Goal: Information Seeking & Learning: Learn about a topic

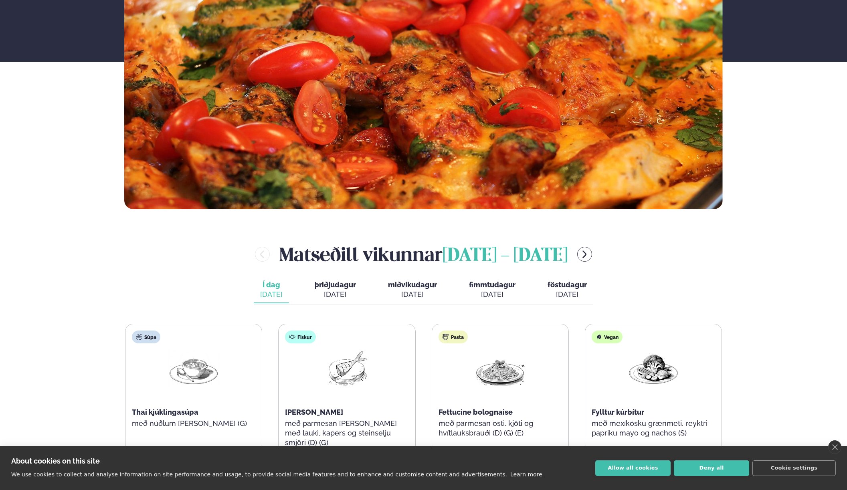
scroll to position [274, 0]
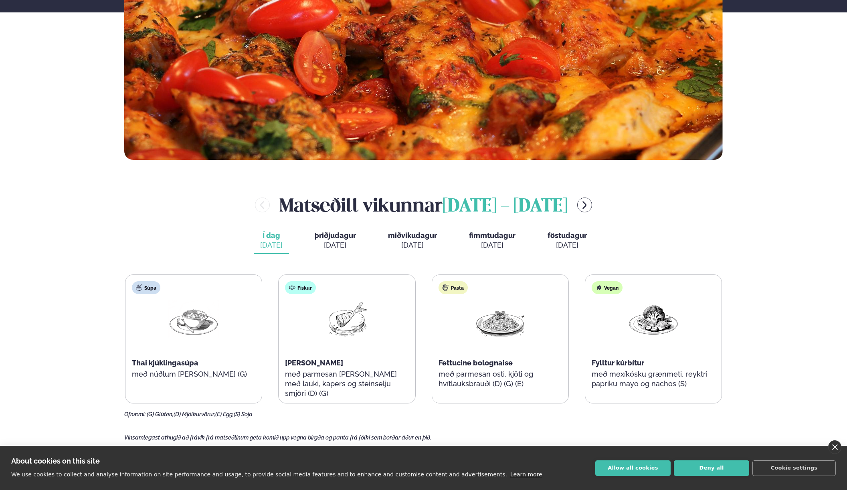
click at [832, 448] on link "close" at bounding box center [834, 447] width 13 height 14
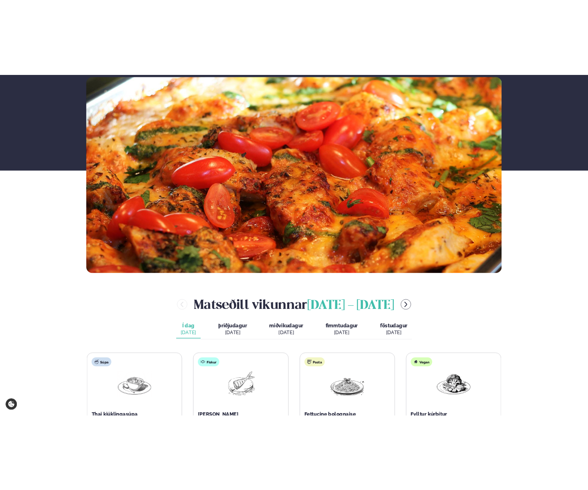
scroll to position [284, 0]
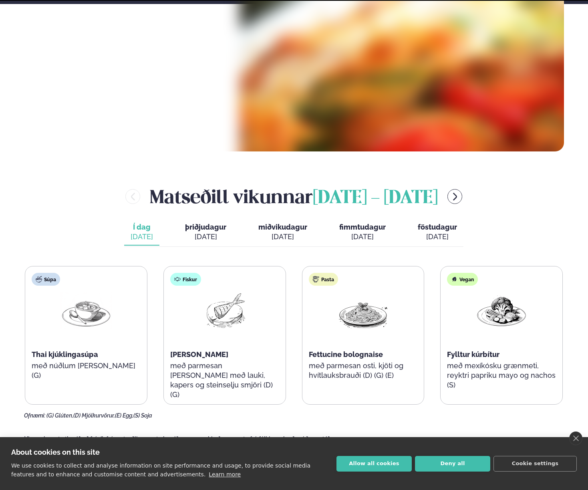
scroll to position [284, 0]
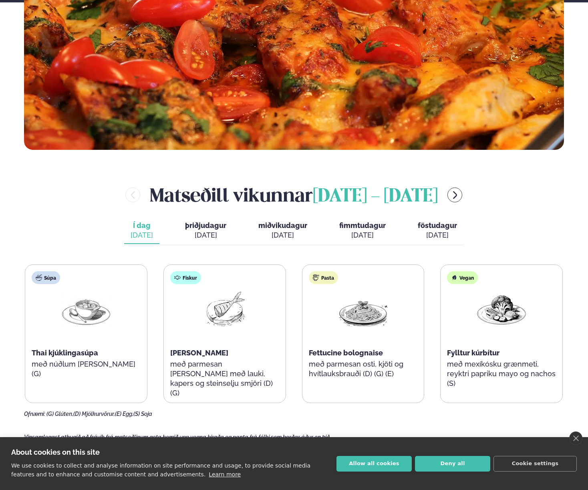
click at [210, 231] on div "[DATE]" at bounding box center [205, 235] width 41 height 10
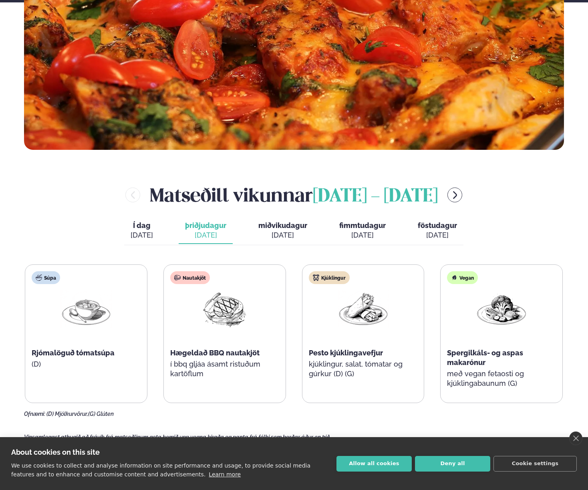
click at [146, 234] on div "[DATE]" at bounding box center [142, 235] width 22 height 10
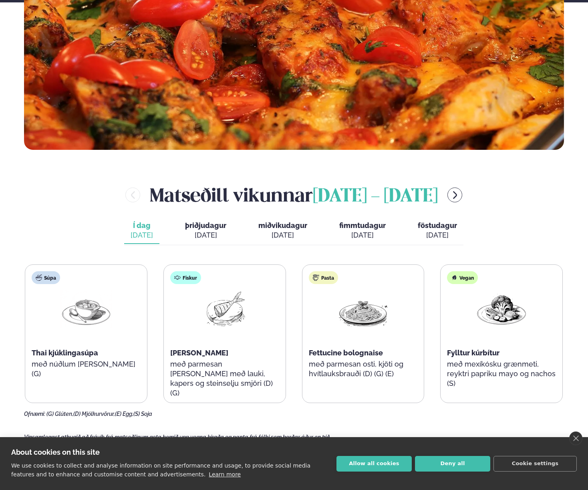
click at [172, 236] on div "Í dag Í d. [DATE] þriðjudagur þri. [DATE] miðvikudagur mið. [DATE] fimmtudagur …" at bounding box center [293, 232] width 339 height 28
click at [200, 227] on span "þriðjudagur" at bounding box center [205, 225] width 41 height 8
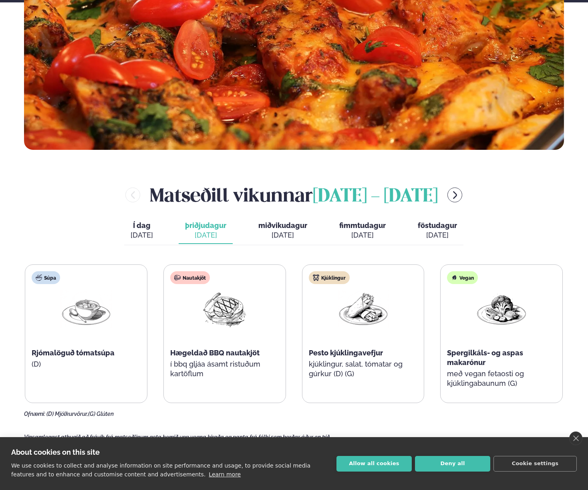
click at [156, 233] on button "Í dag Í d. [DATE]" at bounding box center [141, 231] width 35 height 26
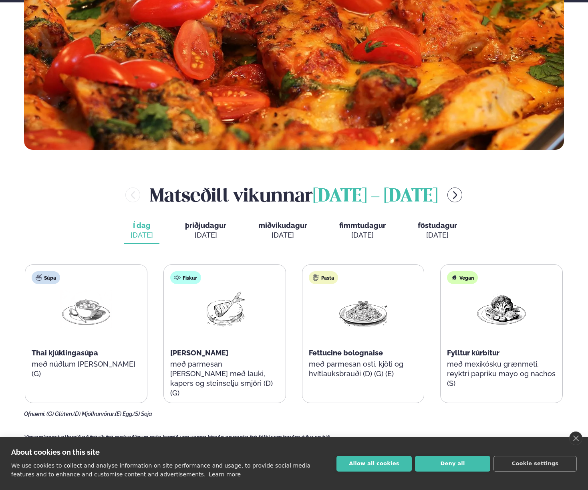
click at [270, 230] on button "miðvikudagur mið. [DATE]" at bounding box center [283, 231] width 62 height 26
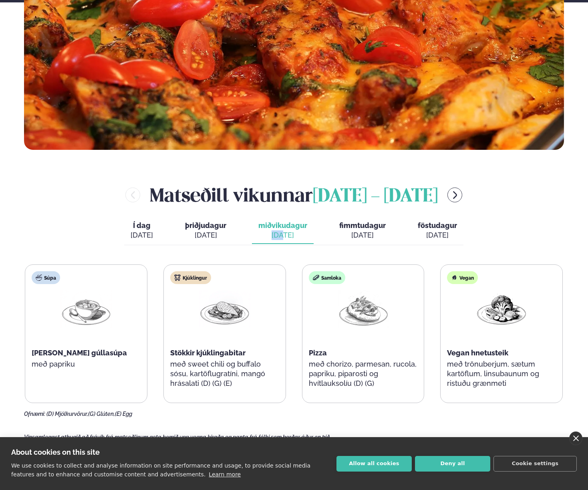
click at [578, 436] on link "close" at bounding box center [576, 439] width 13 height 14
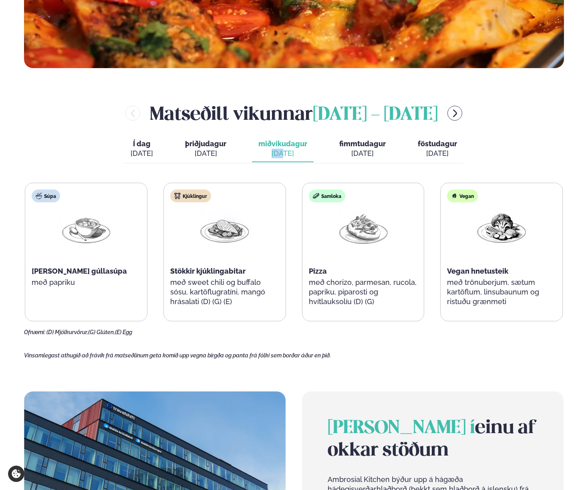
scroll to position [374, 0]
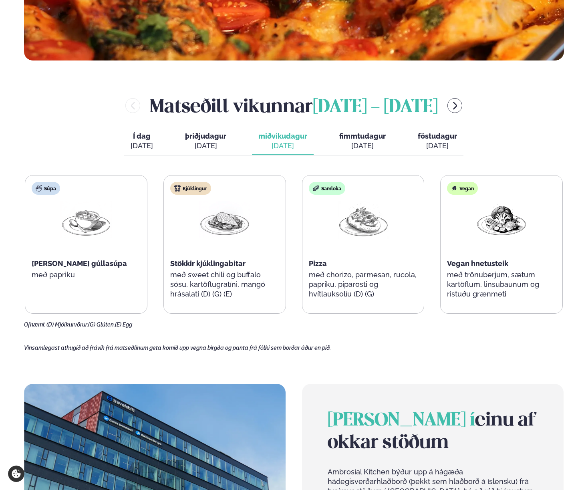
click at [532, 136] on div "Matseðill vikunnar [DATE] - [DATE] Í dag Í d. [DATE] þriðjudagur þri. [DATE] mi…" at bounding box center [294, 211] width 540 height 236
click at [150, 138] on span "Í dag" at bounding box center [142, 136] width 22 height 10
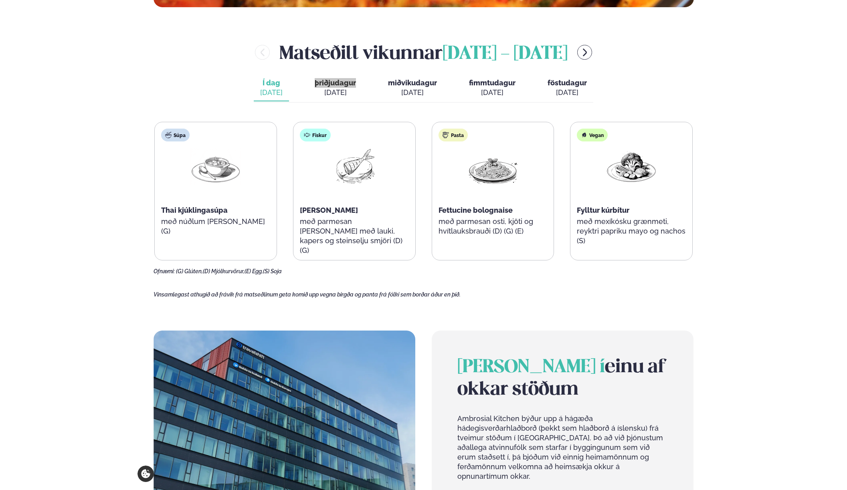
scroll to position [428, 0]
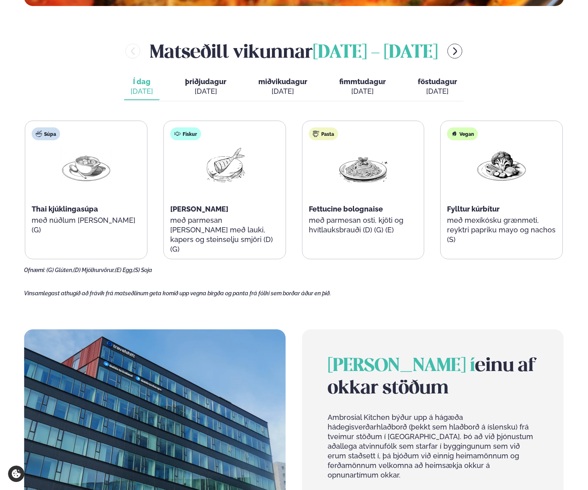
click at [463, 60] on div "[PERSON_NAME] [DATE] - [DATE]" at bounding box center [294, 51] width 540 height 26
click at [462, 57] on button "menu-btn-right" at bounding box center [455, 51] width 15 height 15
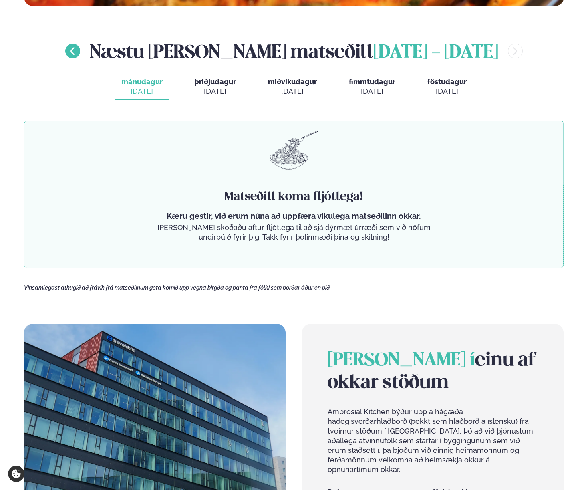
click at [77, 51] on icon "menu-btn-left" at bounding box center [73, 51] width 10 height 10
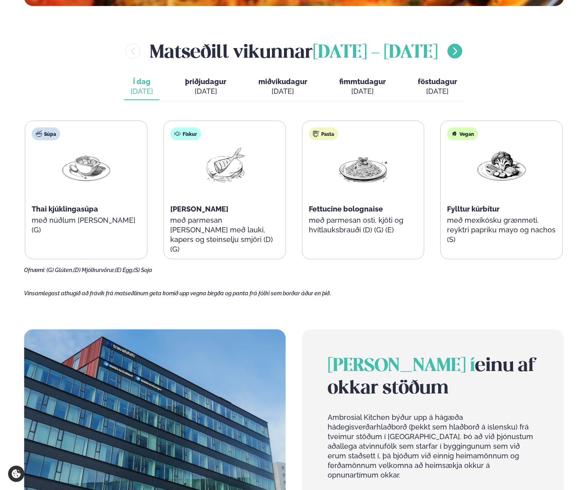
click at [462, 50] on button "menu-btn-right" at bounding box center [455, 51] width 15 height 15
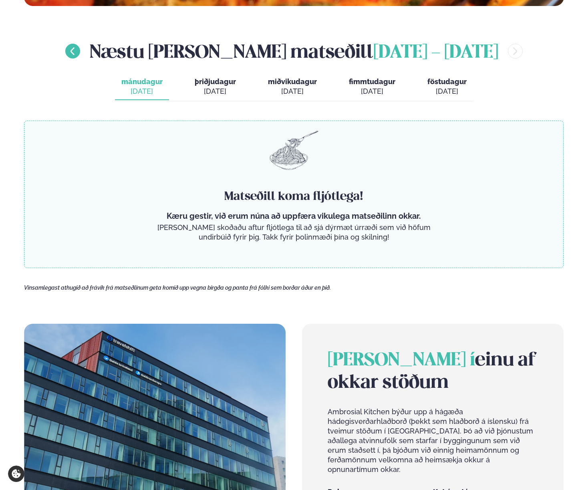
click at [77, 48] on icon "menu-btn-left" at bounding box center [73, 51] width 10 height 10
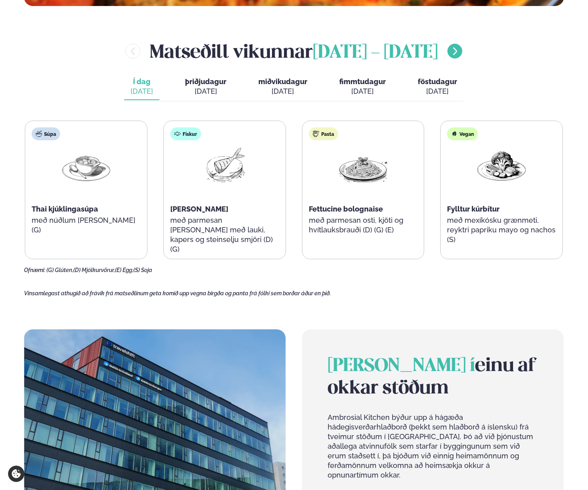
click at [457, 48] on icon "menu-btn-right" at bounding box center [455, 51] width 4 height 8
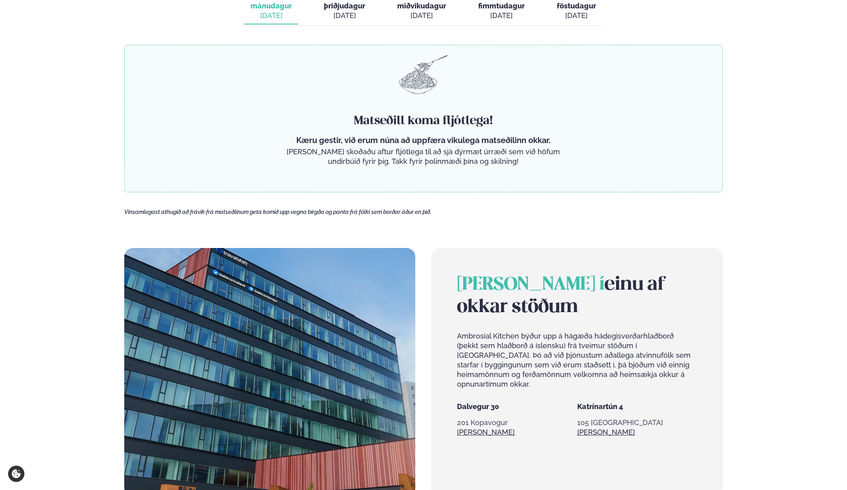
scroll to position [505, 0]
click at [439, 210] on p "Vinsamlegast athugið að frávik frá matseðlinum geta komið upp vegna birgða og p…" at bounding box center [423, 211] width 598 height 7
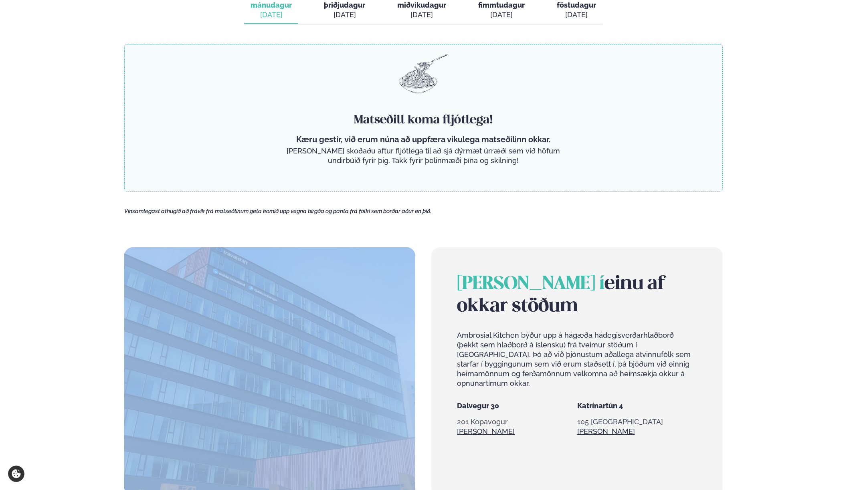
click at [439, 210] on p "Vinsamlegast athugið að frávik frá matseðlinum geta komið upp vegna birgða og p…" at bounding box center [423, 211] width 598 height 7
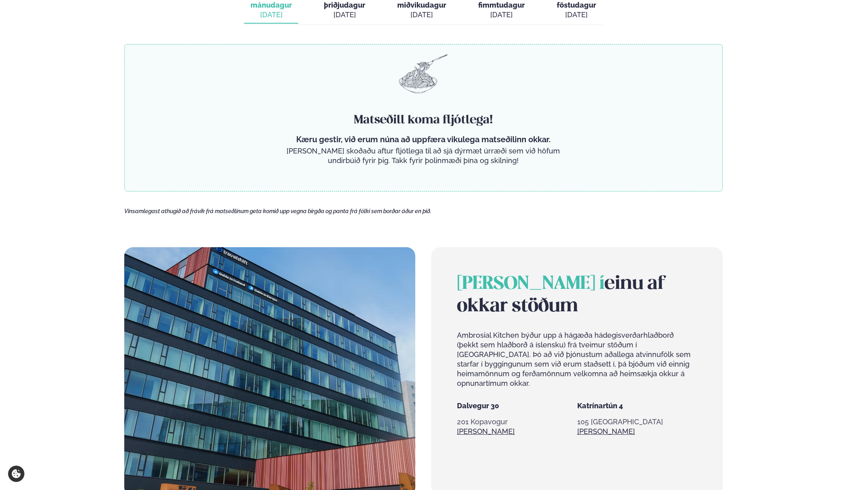
click at [396, 208] on span "Vinsamlegast athugið að frávik frá matseðlinum geta komið upp vegna birgða og p…" at bounding box center [277, 211] width 307 height 6
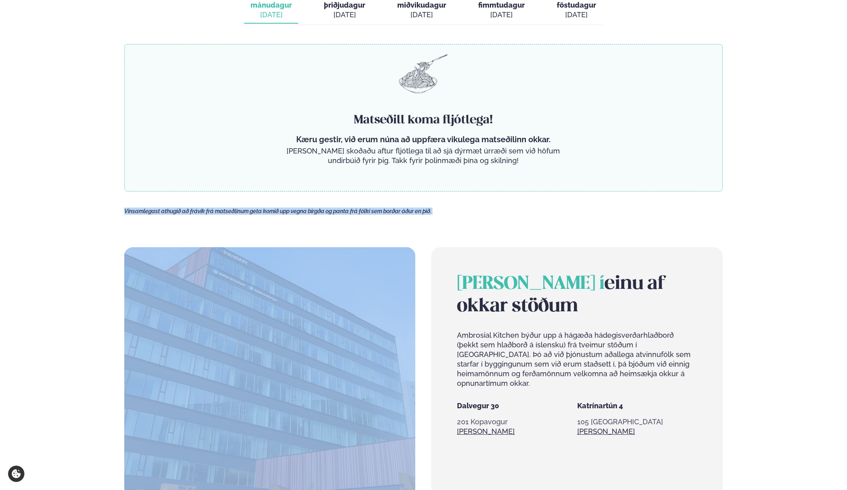
click at [396, 208] on span "Vinsamlegast athugið að frávik frá matseðlinum geta komið upp vegna birgða og p…" at bounding box center [277, 211] width 307 height 6
click at [471, 227] on main "[PERSON_NAME] / Vikumatseðill Vikulegt matseðill okkar Komdu með á dagana þar s…" at bounding box center [423, 87] width 646 height 1184
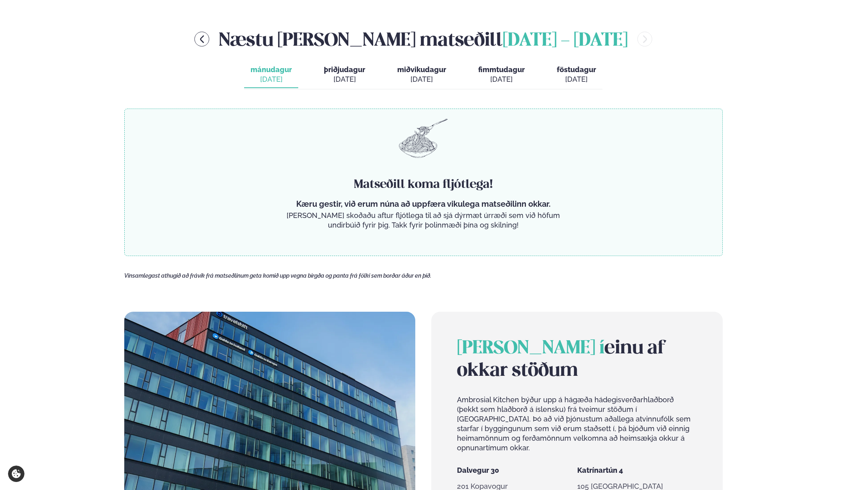
scroll to position [438, 0]
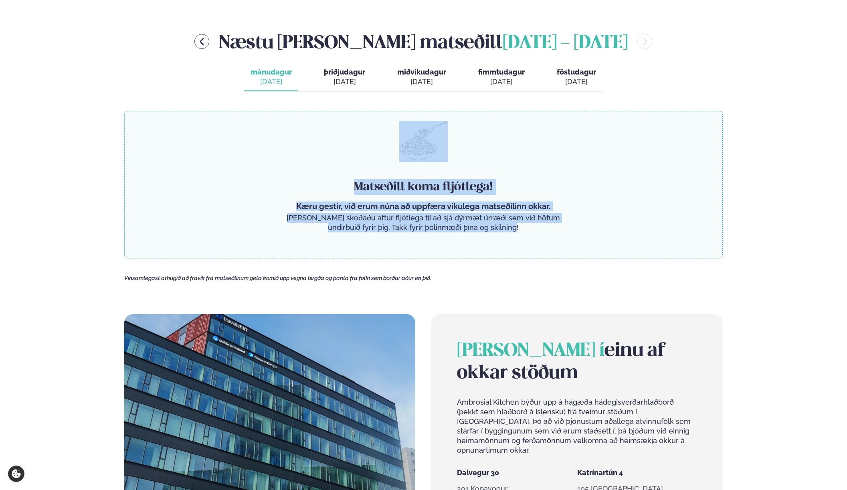
drag, startPoint x: 345, startPoint y: 155, endPoint x: 559, endPoint y: 234, distance: 227.7
click at [557, 234] on div "Matseðill koma fljótlega! Kæru gestir, við erum núna að uppfæra vikulega matseð…" at bounding box center [423, 184] width 598 height 147
click at [559, 234] on div "Matseðill koma fljótlega! Kæru gestir, við erum núna að uppfæra vikulega matseð…" at bounding box center [423, 184] width 598 height 147
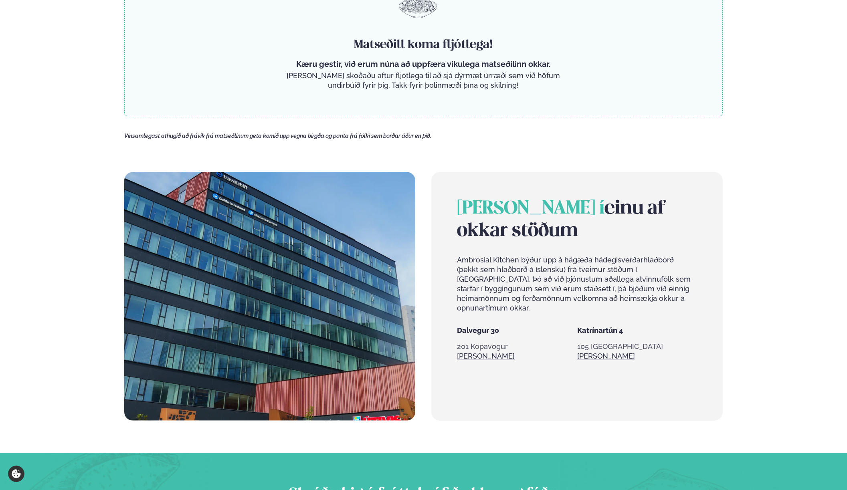
scroll to position [655, 0]
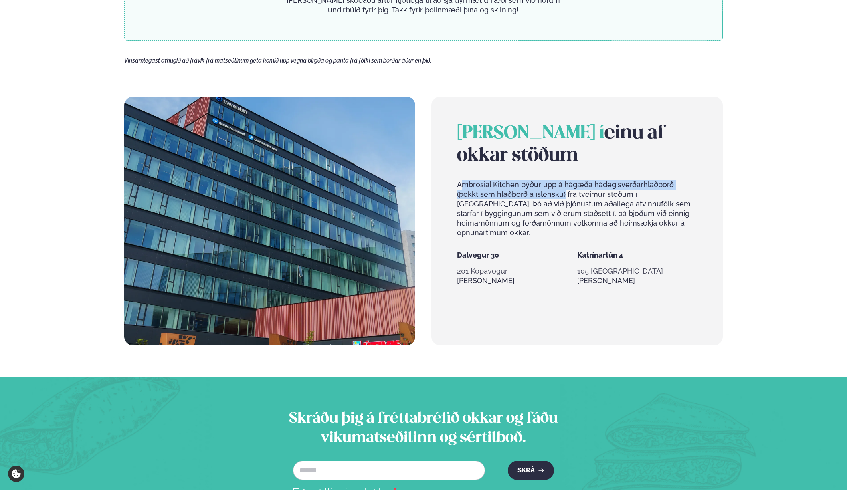
drag, startPoint x: 459, startPoint y: 183, endPoint x: 541, endPoint y: 193, distance: 82.0
click at [541, 193] on p "Ambrosial Kitchen býður upp á hágæða hádegisverðarhlaðborð (þekkt sem hlaðborð …" at bounding box center [577, 209] width 240 height 58
click at [538, 204] on p "Ambrosial Kitchen býður upp á hágæða hádegisverðarhlaðborð (þekkt sem hlaðborð …" at bounding box center [577, 209] width 240 height 58
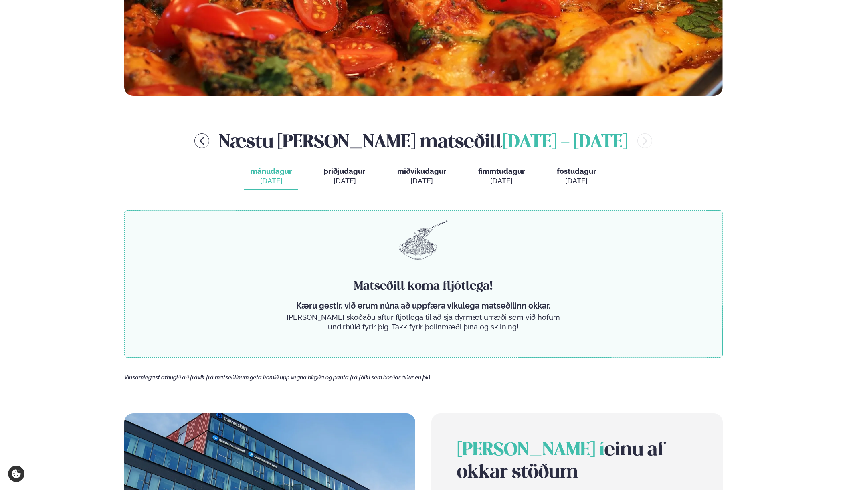
scroll to position [327, 0]
